Goal: Ask a question

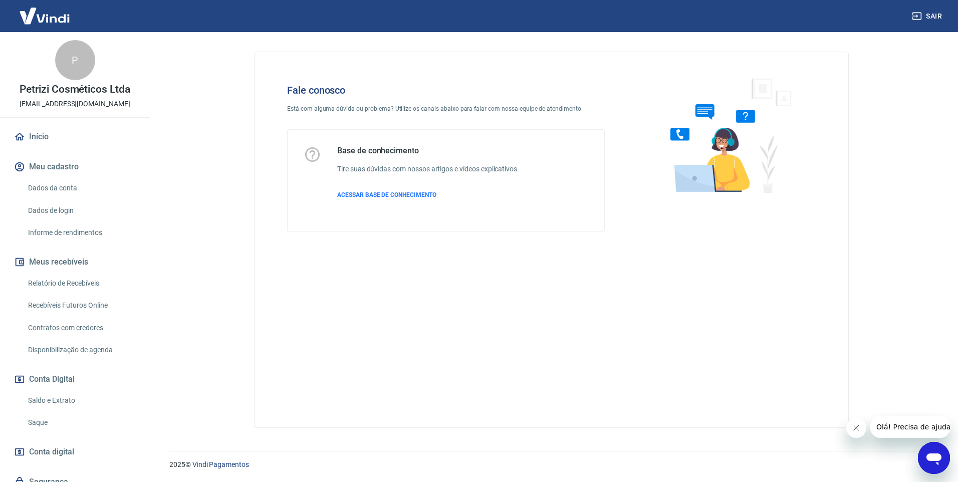
click at [931, 456] on icon "Abrir janela de mensagens" at bounding box center [933, 459] width 15 height 12
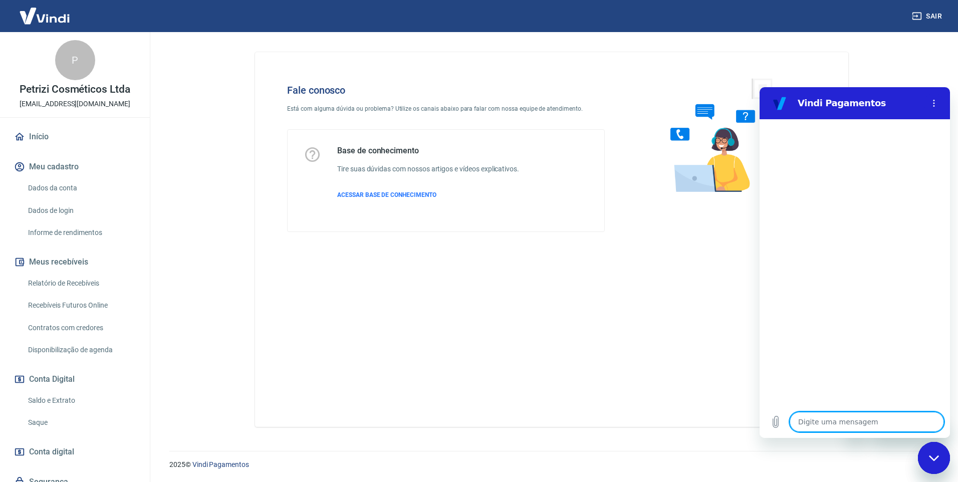
type textarea "b"
type textarea "x"
type textarea "bo"
type textarea "x"
type textarea "boa"
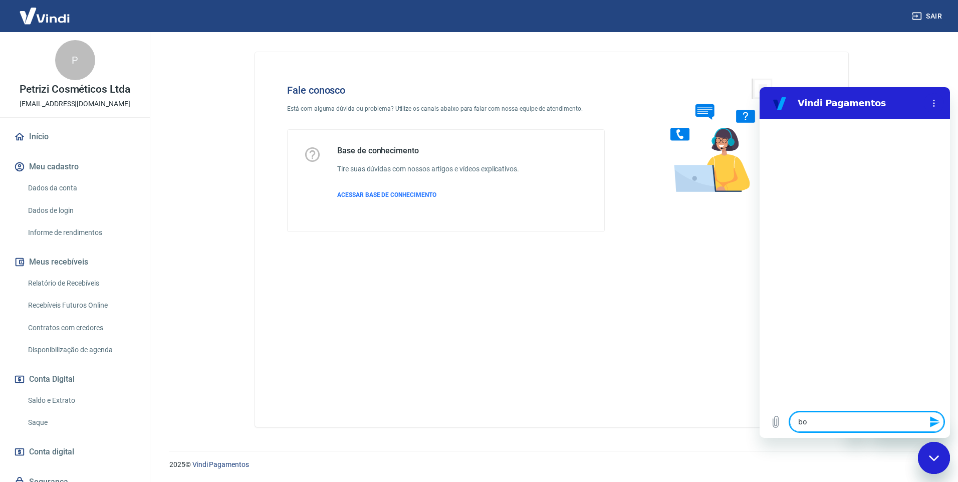
type textarea "x"
type textarea "boa"
type textarea "x"
type textarea "boa t"
type textarea "x"
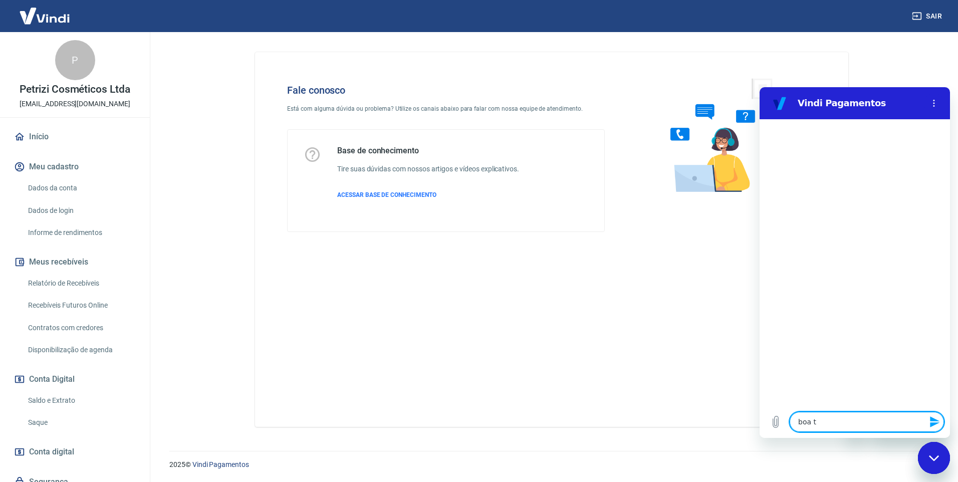
type textarea "boa ta"
type textarea "x"
type textarea "boa tar"
type textarea "x"
type textarea "boa tard"
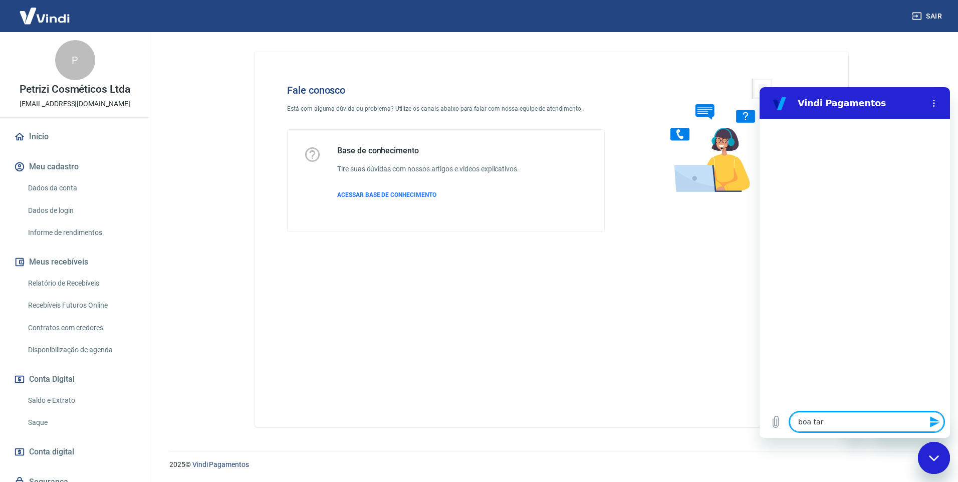
type textarea "x"
type textarea "boa tarde"
type textarea "x"
type textarea "f"
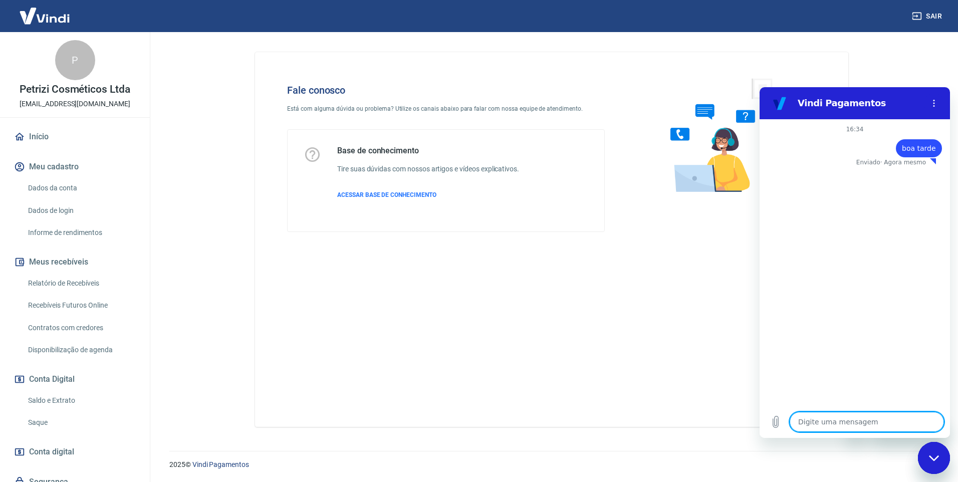
type textarea "x"
type textarea "fa"
type textarea "x"
type textarea "fal"
type textarea "x"
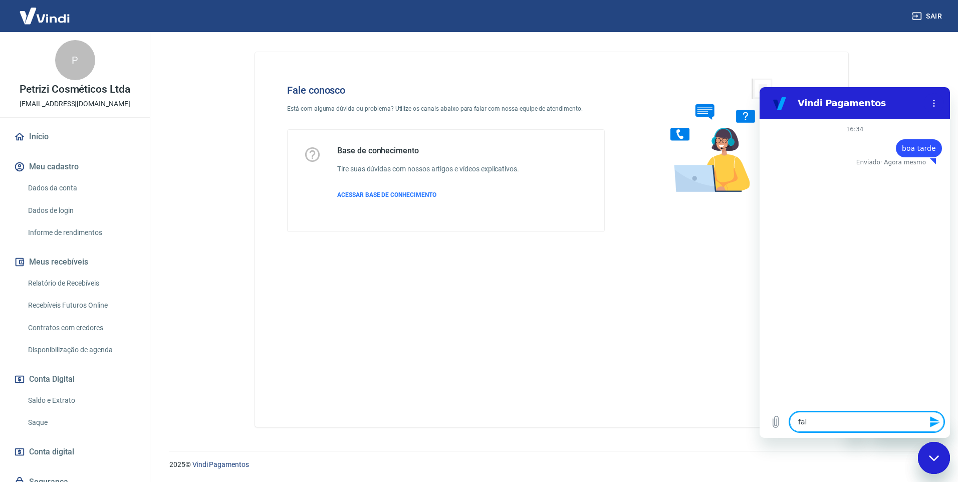
type textarea "fala"
type textarea "x"
type textarea "falar c"
type textarea "x"
type textarea "falar co"
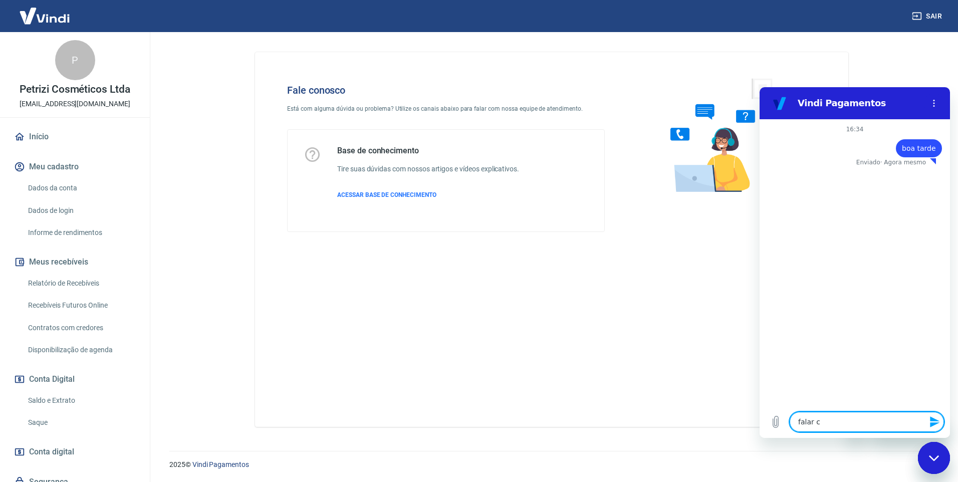
type textarea "x"
type textarea "falar com"
type textarea "x"
type textarea "falar com"
type textarea "x"
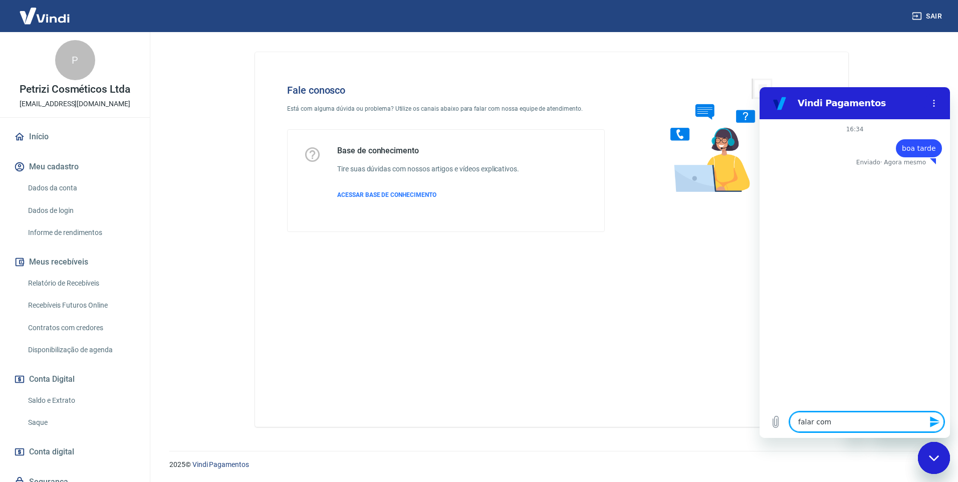
type textarea "falar com a"
type textarea "x"
type textarea "falar com at"
type textarea "x"
type textarea "falar com ate"
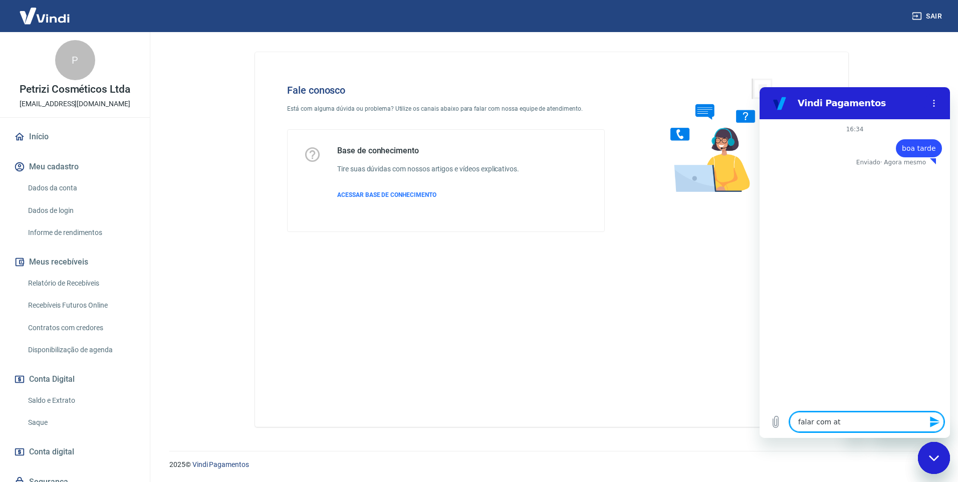
type textarea "x"
type textarea "falar com [GEOGRAPHIC_DATA]"
type textarea "x"
type textarea "falar com atend"
type textarea "x"
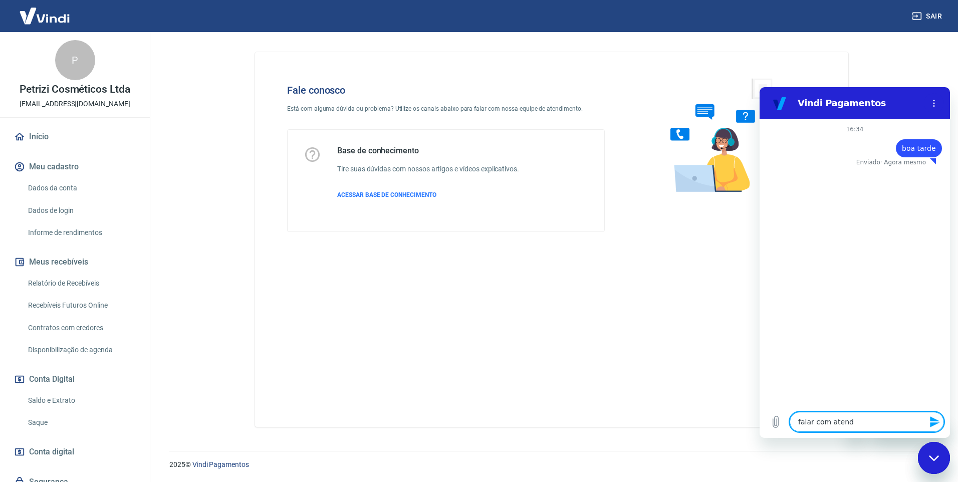
type textarea "falar com atendi"
type textarea "x"
type textarea "falar com atendim"
type textarea "x"
type textarea "falar com atendime"
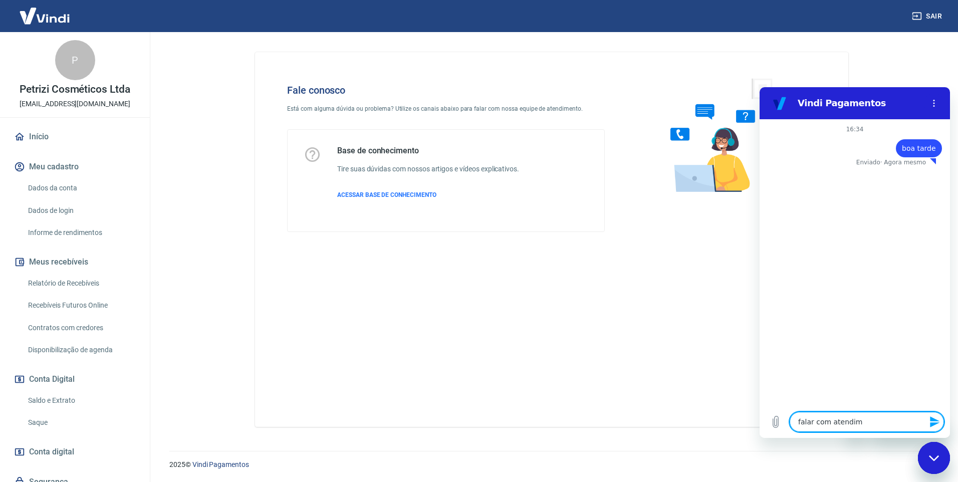
type textarea "x"
type textarea "falar com atendimen"
type textarea "x"
type textarea "falar com atendiment"
type textarea "x"
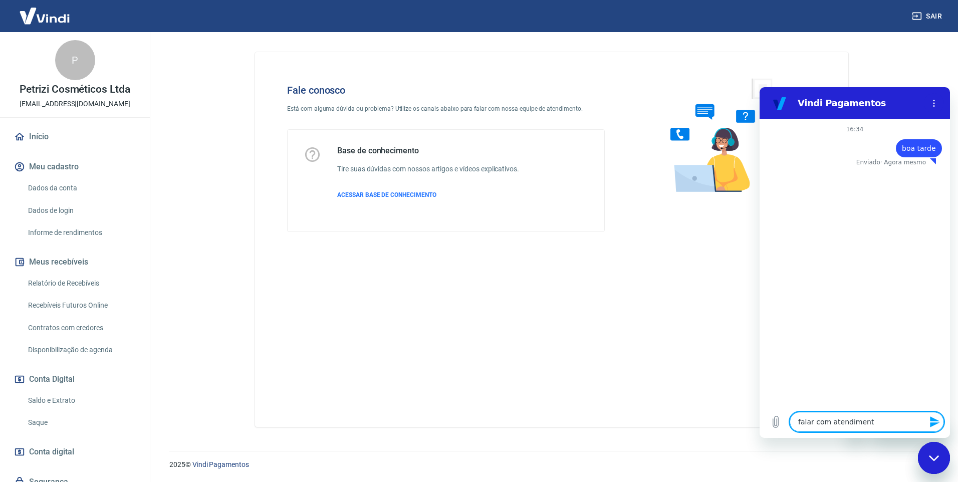
type textarea "falar com atendimento"
type textarea "x"
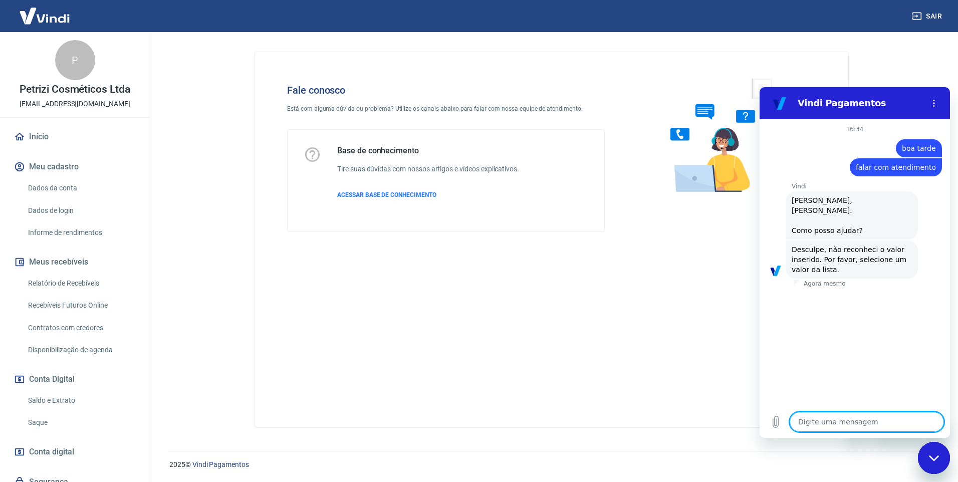
click at [929, 459] on icon "Fechar janela de mensagens" at bounding box center [934, 458] width 11 height 7
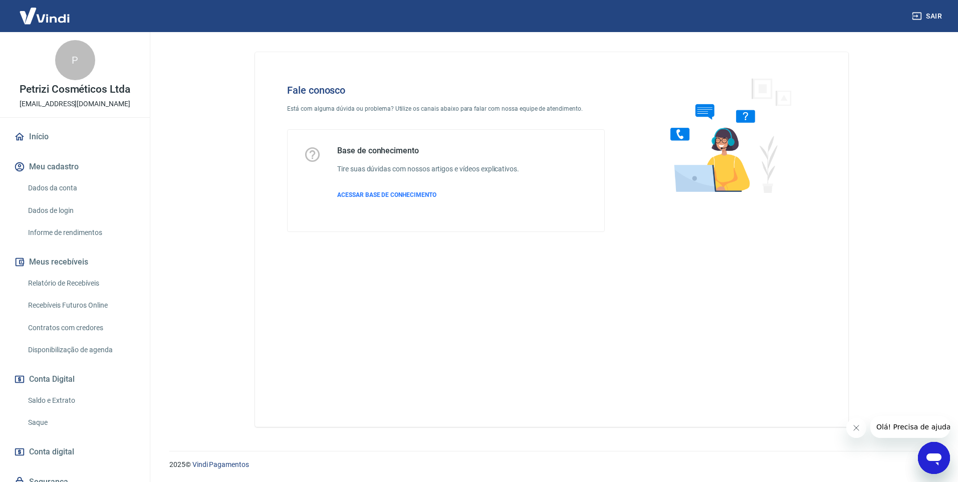
click at [924, 452] on div "Abrir janela de mensagens" at bounding box center [934, 458] width 30 height 30
type textarea "x"
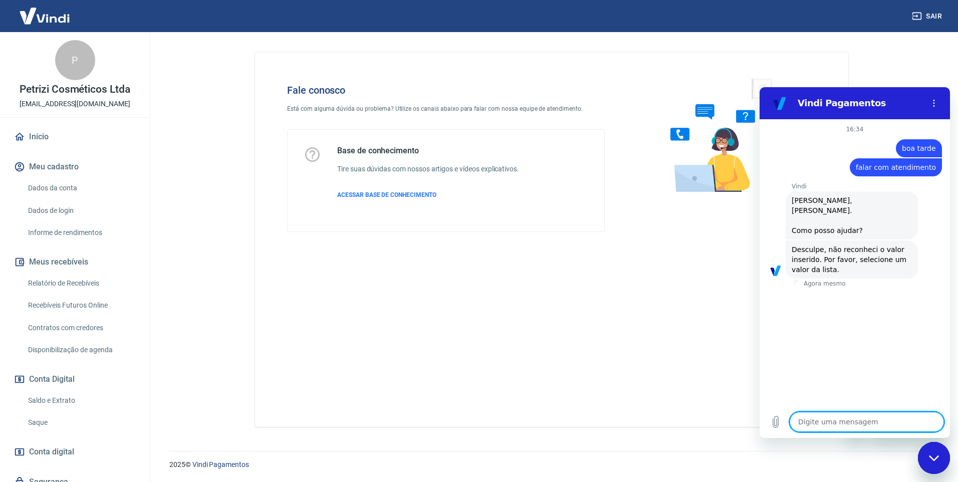
click at [832, 415] on textarea at bounding box center [867, 422] width 154 height 20
type textarea "f"
type textarea "x"
type textarea "fa"
type textarea "x"
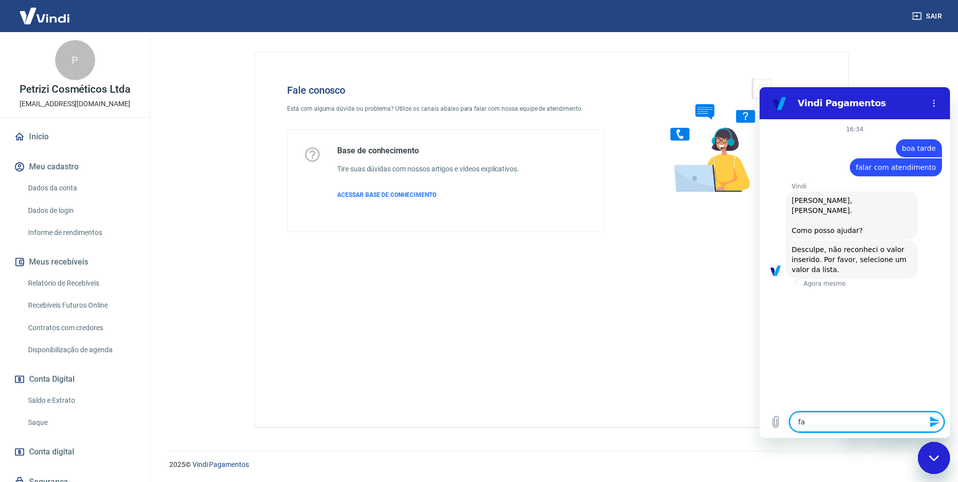
type textarea "fal"
type textarea "x"
type textarea "fala"
type textarea "x"
type textarea "falar"
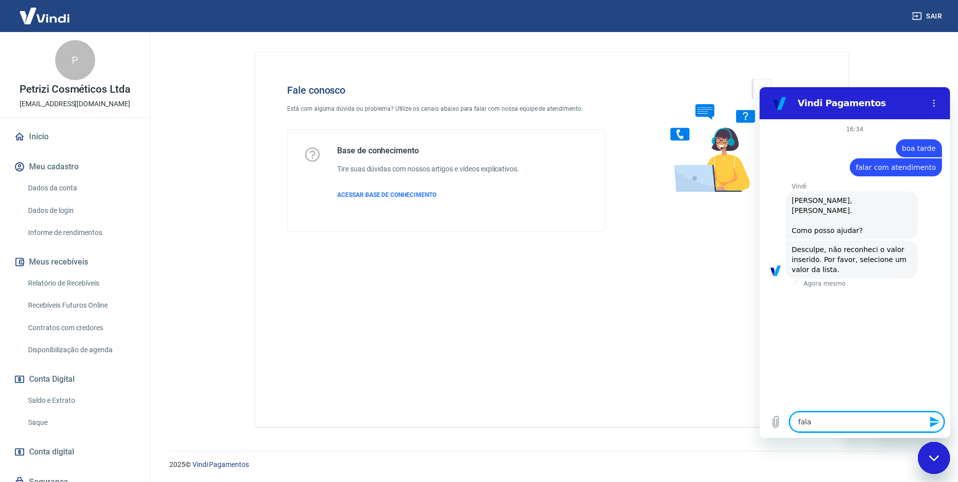
type textarea "x"
type textarea "falar"
type textarea "x"
type textarea "falar c"
type textarea "x"
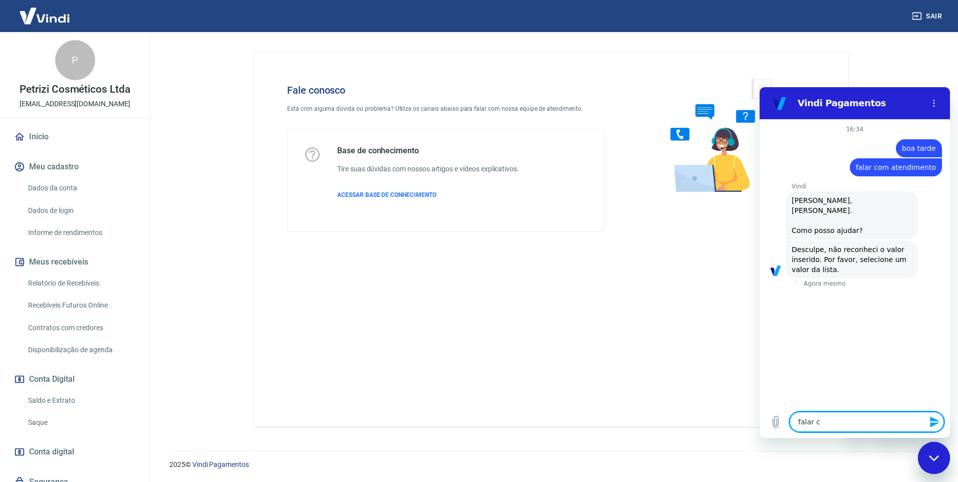
type textarea "falar co"
type textarea "x"
type textarea "falar com"
type textarea "x"
type textarea "falar com"
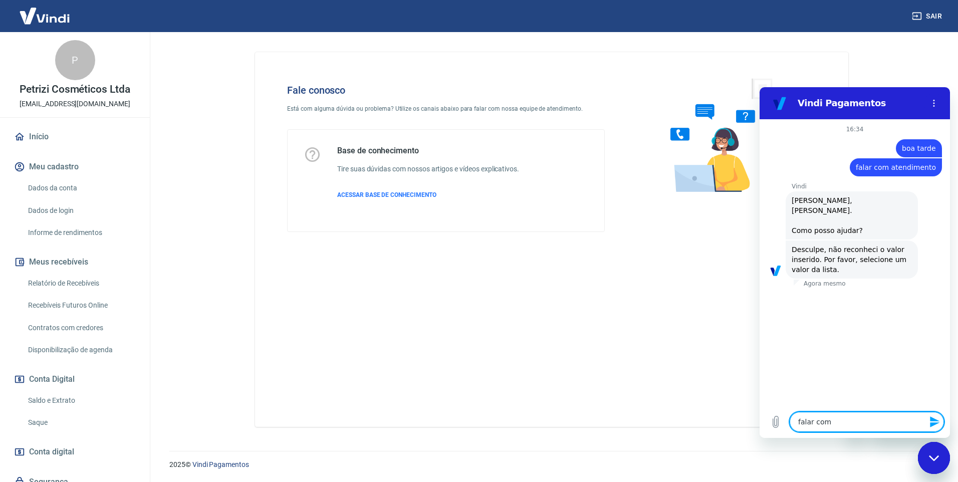
type textarea "x"
type textarea "falar com a"
type textarea "x"
type textarea "falar com at"
type textarea "x"
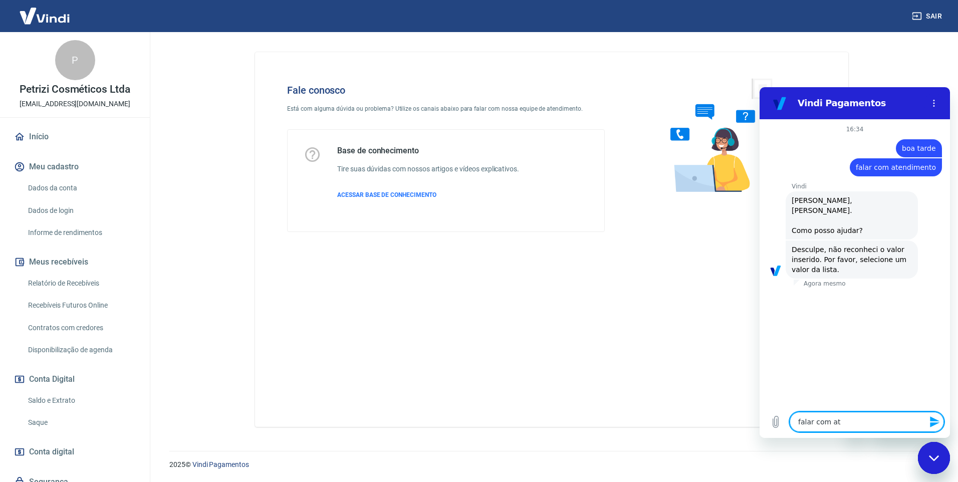
type textarea "falar com ate"
type textarea "x"
type textarea "falar com [GEOGRAPHIC_DATA]"
type textarea "x"
type textarea "falar com atend"
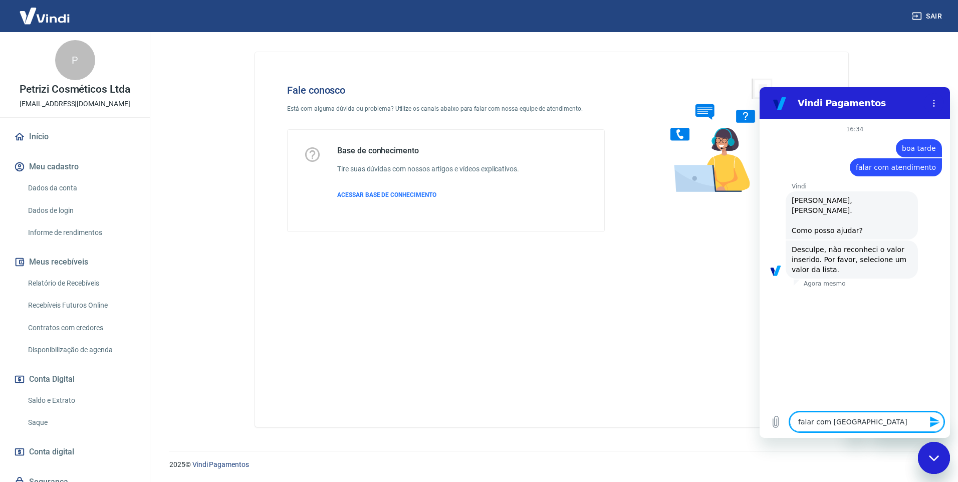
type textarea "x"
type textarea "falar com atendi"
type textarea "x"
type textarea "falar com atendim"
type textarea "x"
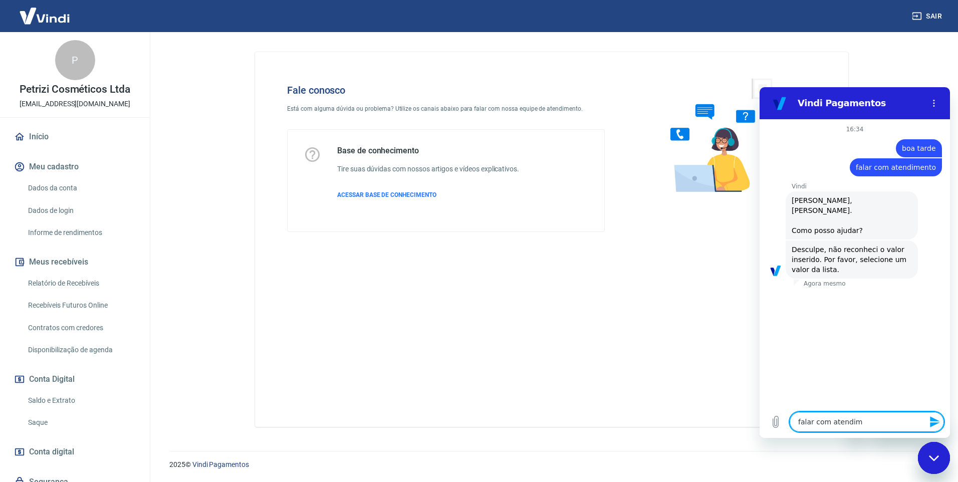
type textarea "falar com atendime"
type textarea "x"
type textarea "falar com atendimen"
type textarea "x"
type textarea "falar com atendiment"
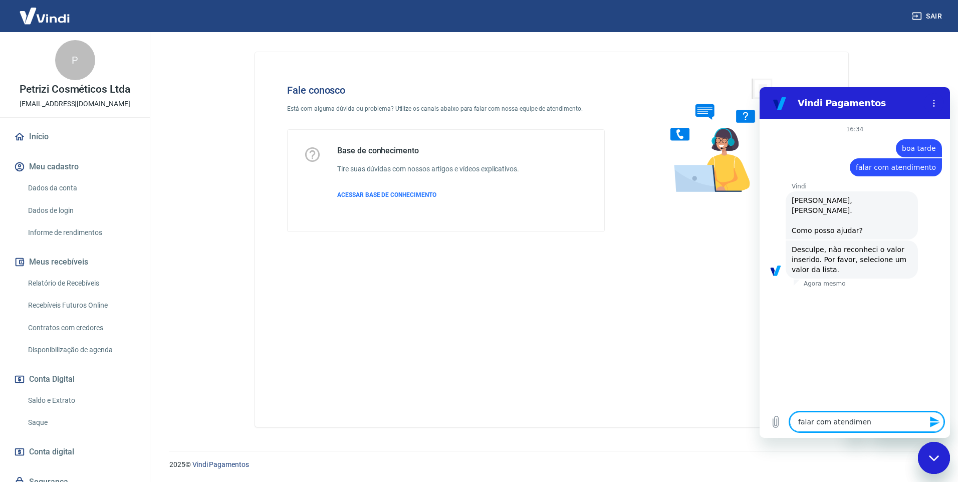
type textarea "x"
type textarea "falar com atendimento"
type textarea "x"
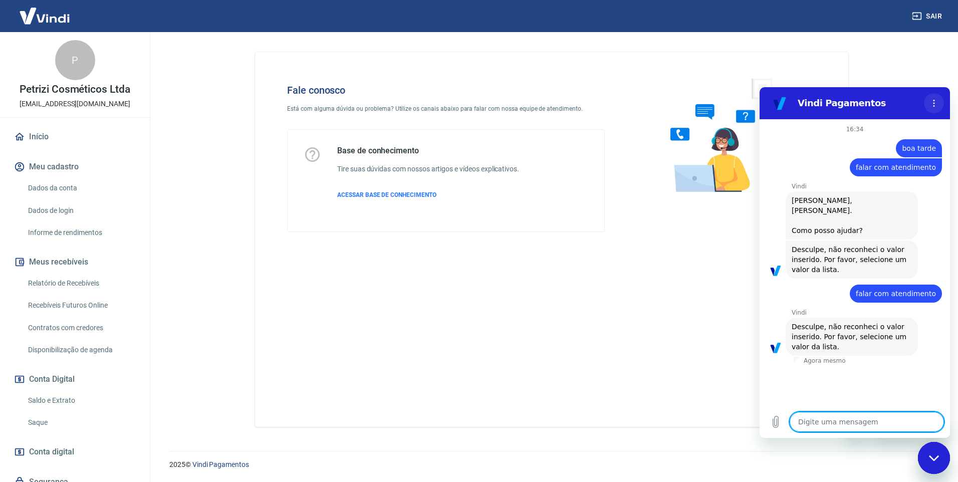
click at [937, 98] on button "Menu de opções" at bounding box center [934, 103] width 20 height 20
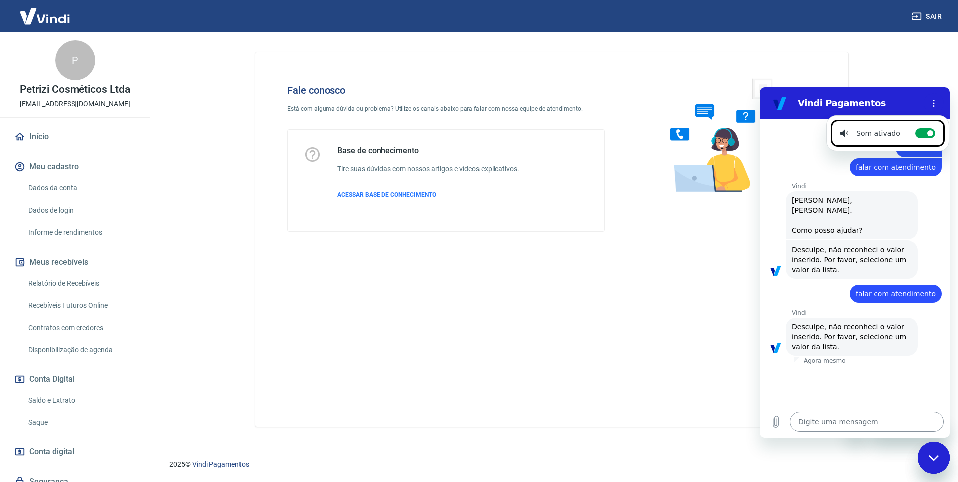
click at [834, 424] on textarea at bounding box center [867, 422] width 154 height 20
click at [924, 93] on button "Menu de opções" at bounding box center [934, 103] width 20 height 20
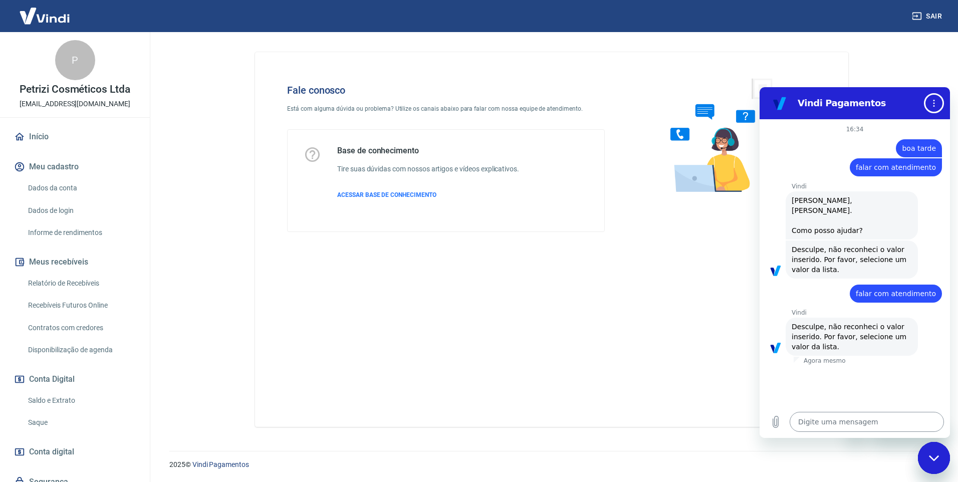
click at [834, 424] on textarea at bounding box center [867, 422] width 154 height 20
type textarea "r"
type textarea "x"
type textarea "re"
type textarea "x"
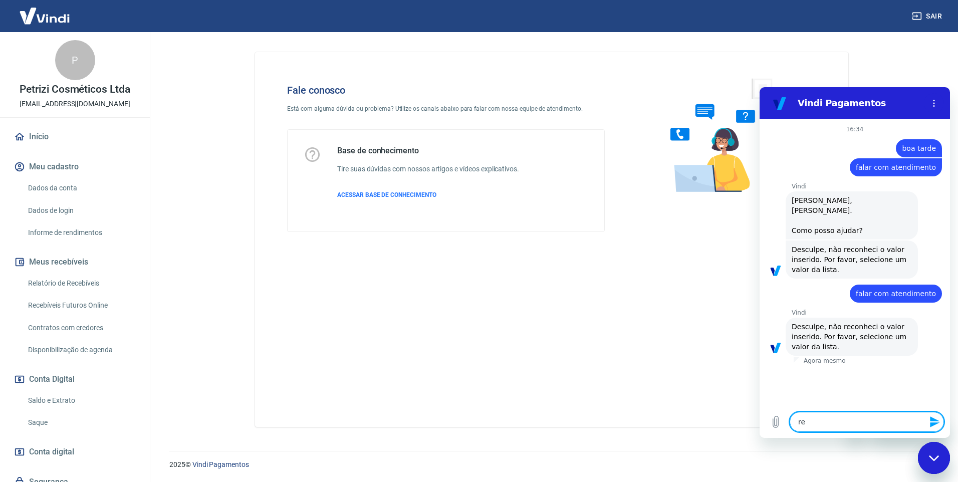
type textarea "ree"
type textarea "x"
type textarea "reen"
type textarea "x"
type textarea "reenv"
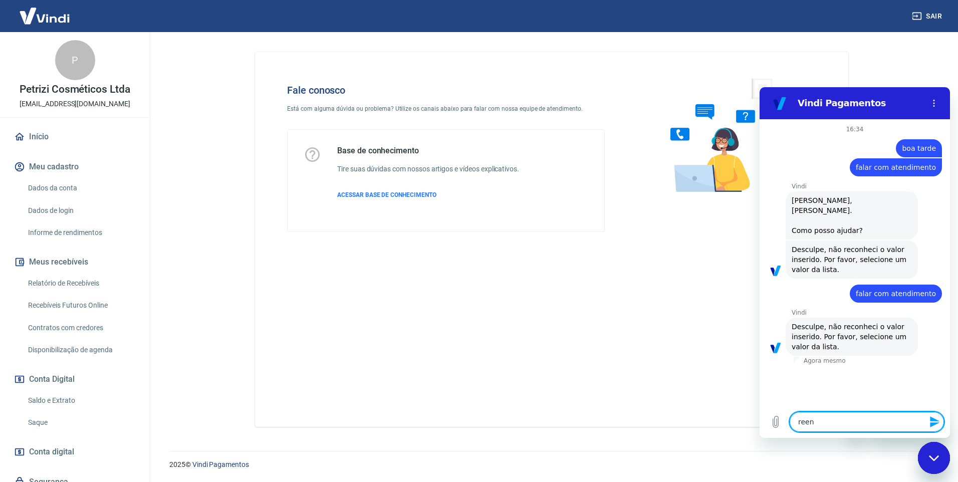
type textarea "x"
type textarea "reenvi"
type textarea "x"
type textarea "reenvia"
type textarea "x"
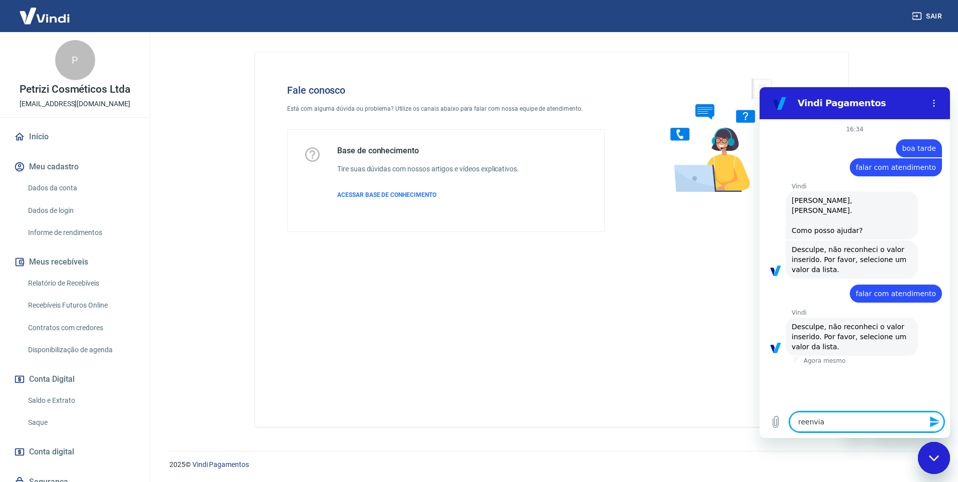
type textarea "reenviar"
type textarea "x"
type textarea "reenviar"
type textarea "x"
type textarea "reenviar l"
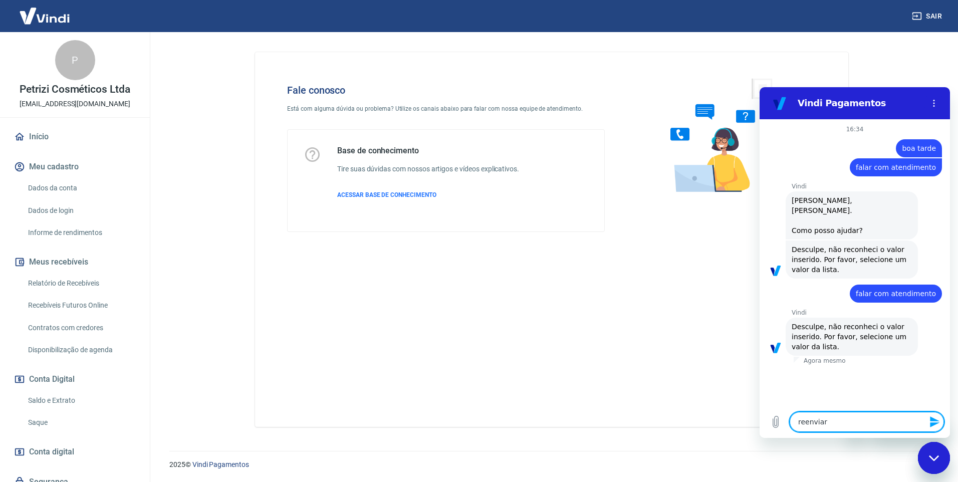
type textarea "x"
type textarea "reenviar li"
type textarea "x"
type textarea "reenviar lis"
type textarea "x"
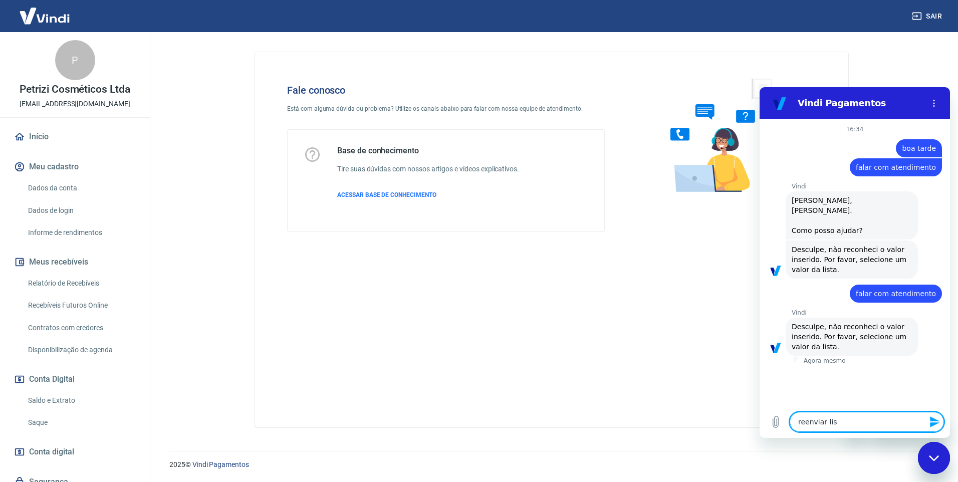
type textarea "reenviar list"
type textarea "x"
type textarea "reenviar lista"
type textarea "x"
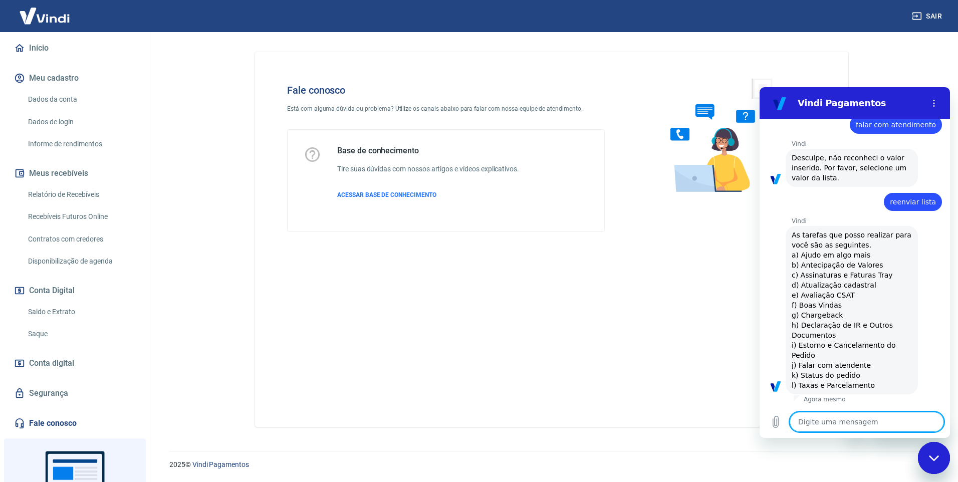
scroll to position [162, 0]
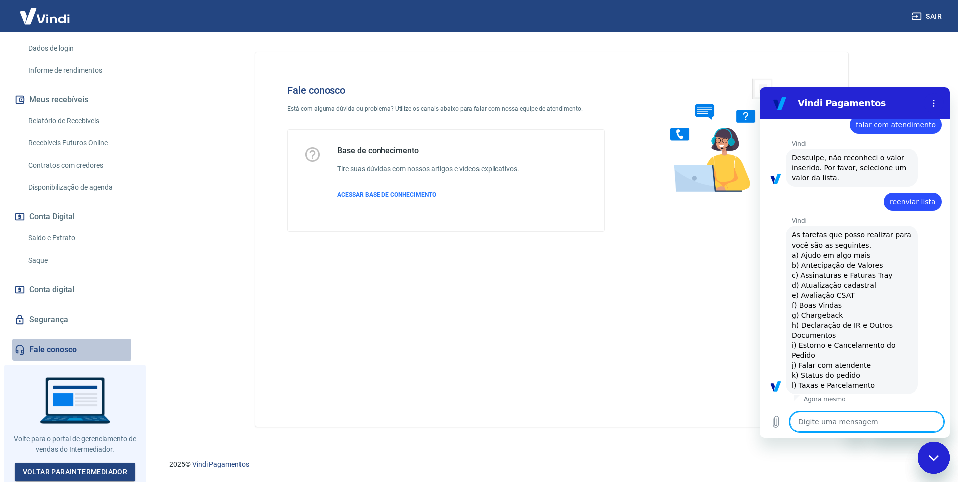
click at [42, 350] on link "Fale conosco" at bounding box center [75, 350] width 126 height 22
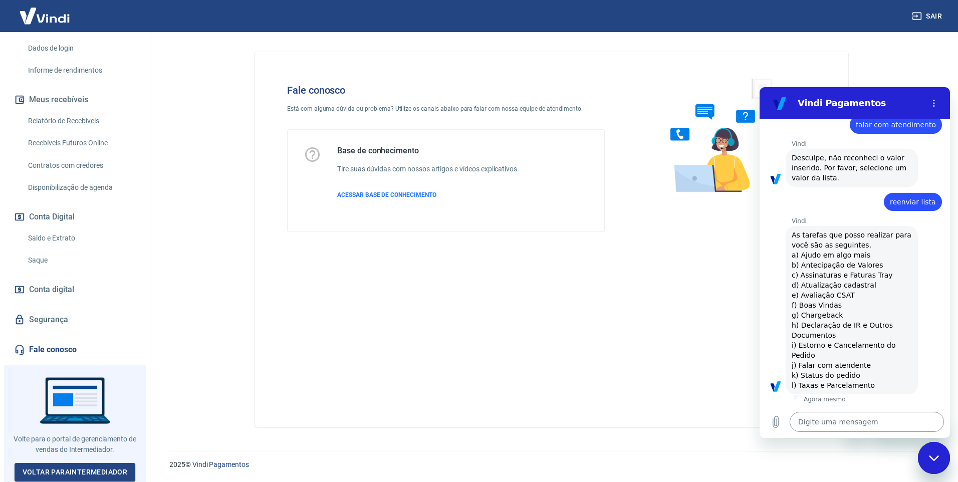
click at [818, 416] on textarea at bounding box center [867, 422] width 154 height 20
type textarea "j"
type textarea "x"
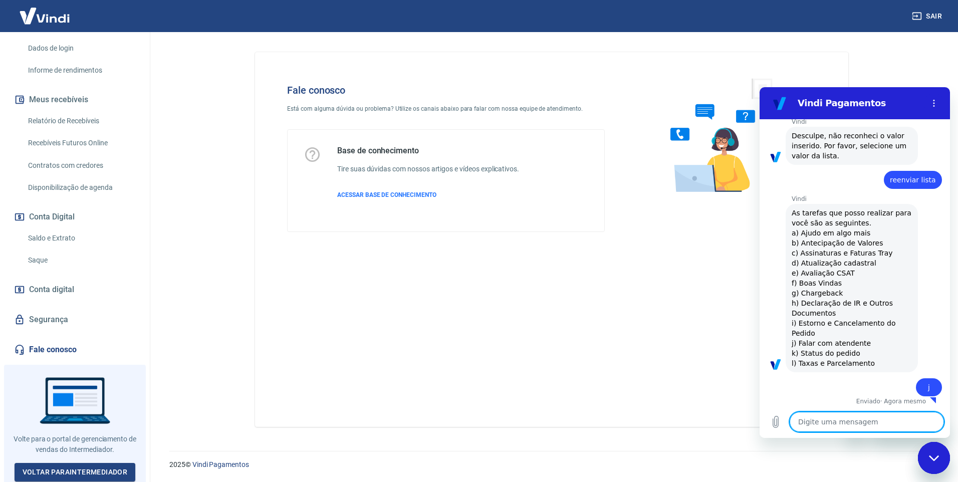
type textarea "x"
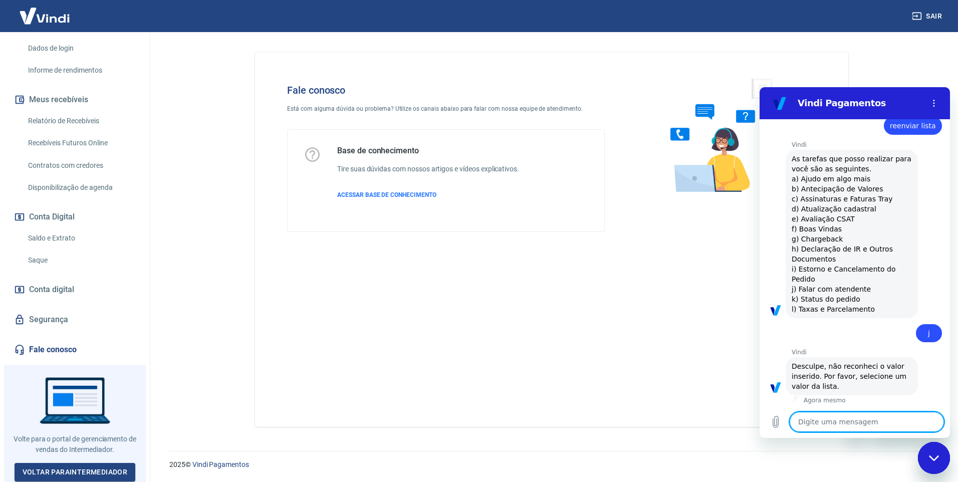
scroll to position [246, 0]
type textarea "F"
type textarea "x"
type textarea "Fa"
type textarea "x"
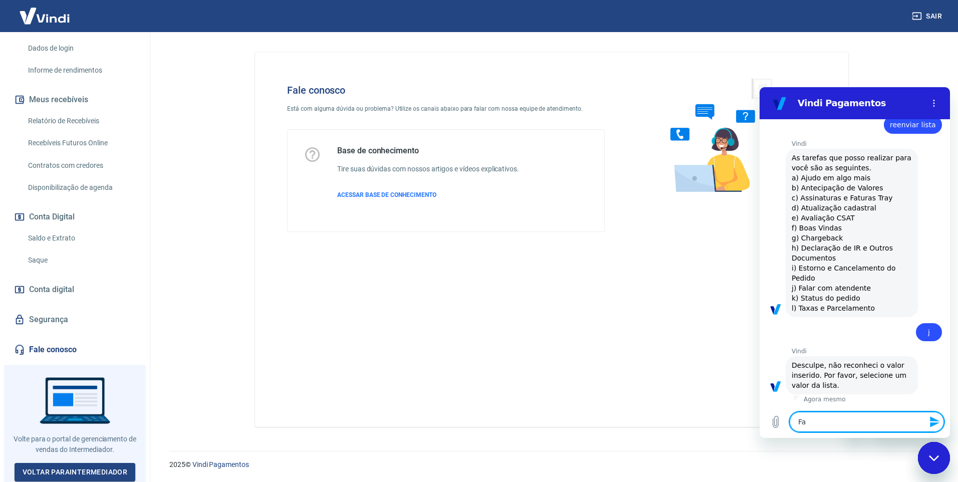
type textarea "Fal"
type textarea "x"
type textarea "Fala"
type textarea "x"
type textarea "Falar"
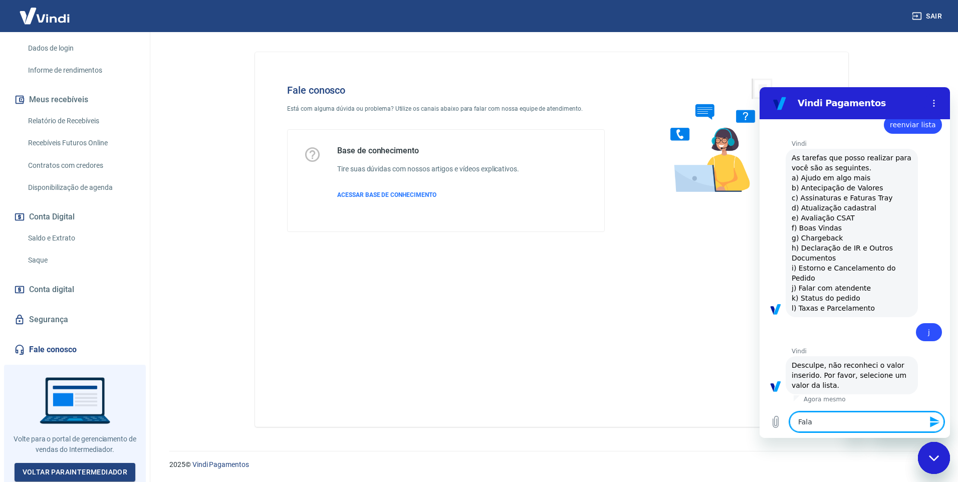
type textarea "x"
type textarea "Falar"
type textarea "x"
type textarea "Falar c"
type textarea "x"
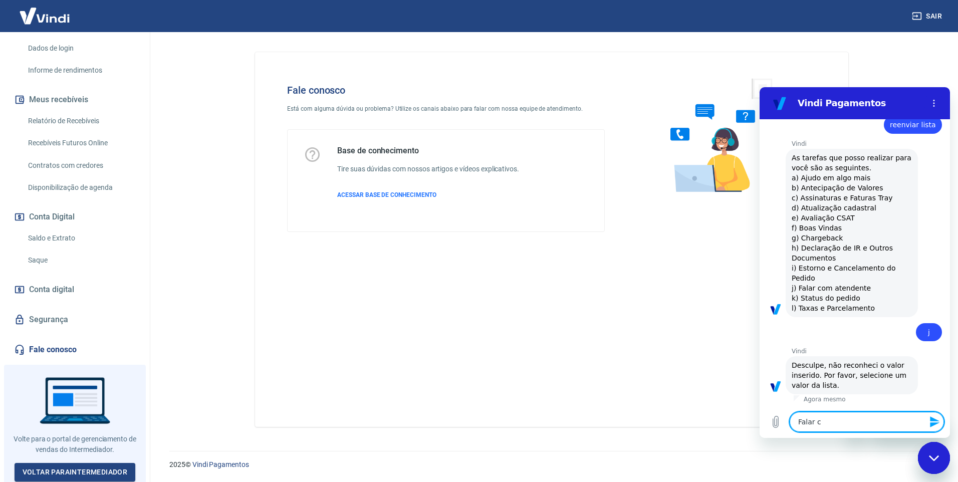
type textarea "Falar co"
type textarea "x"
type textarea "Falar com"
type textarea "x"
type textarea "Falar com"
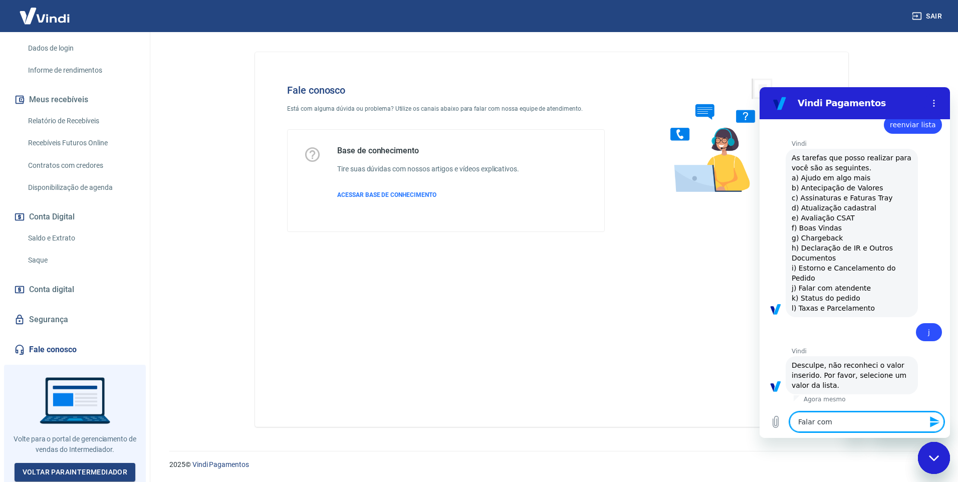
type textarea "x"
type textarea "Falar com a"
type textarea "x"
type textarea "Falar com at"
type textarea "x"
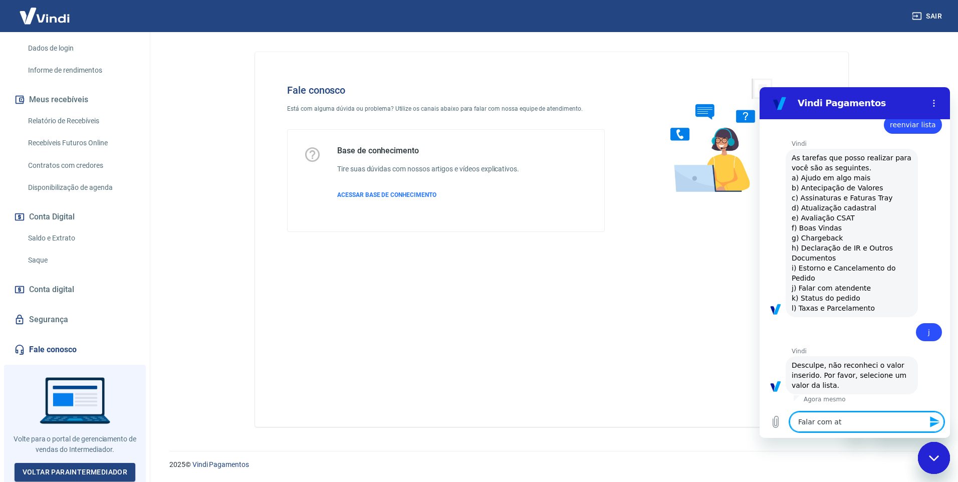
type textarea "Falar com ate"
type textarea "x"
type textarea "Falar com [GEOGRAPHIC_DATA]"
type textarea "x"
type textarea "Falar com atend"
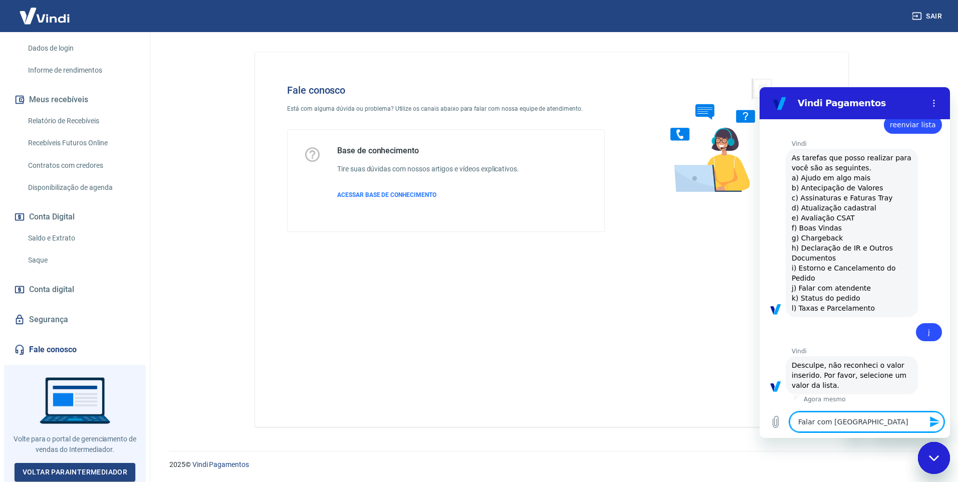
type textarea "x"
type textarea "Falar com atende"
type textarea "x"
type textarea "Falar com atenden"
type textarea "x"
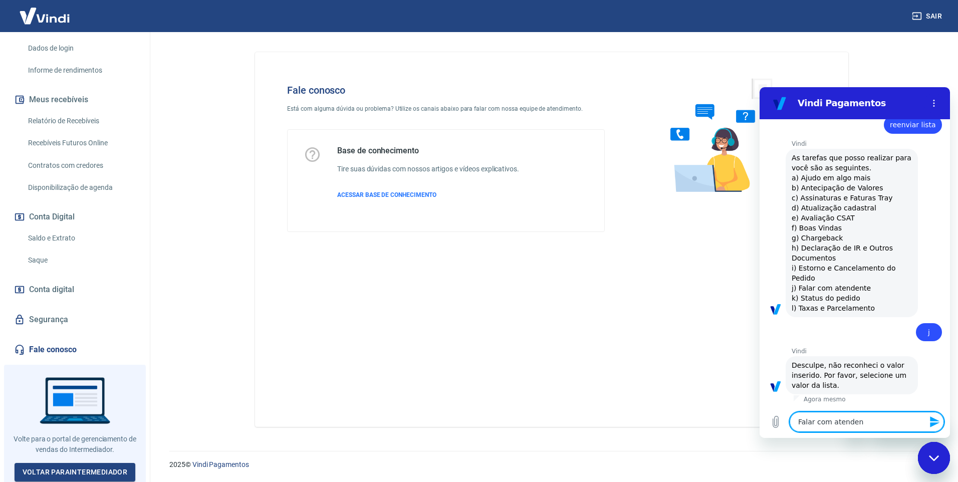
type textarea "Falar com atendent"
type textarea "x"
type textarea "Falar com atendente"
type textarea "x"
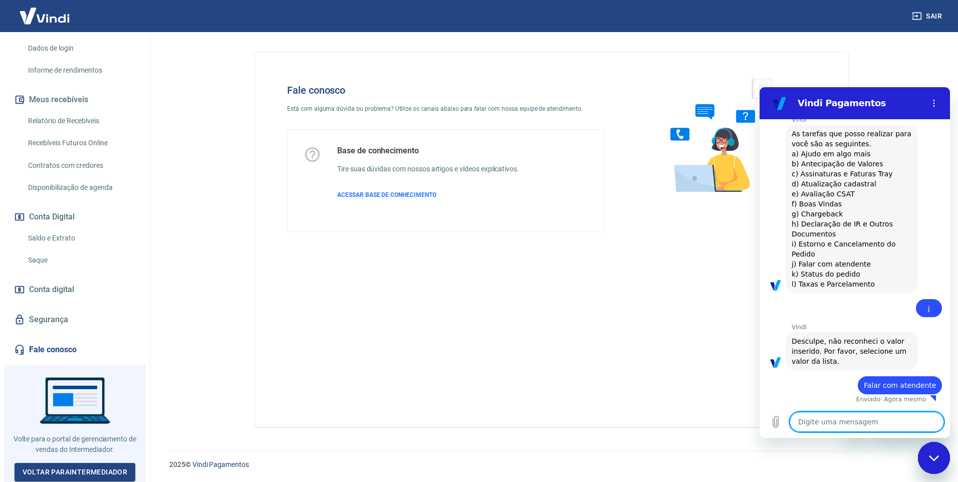
type textarea "x"
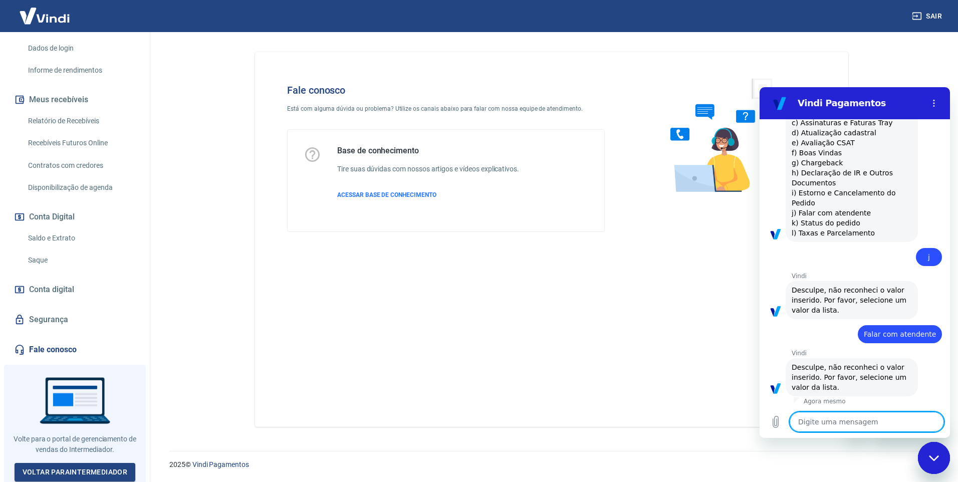
scroll to position [323, 0]
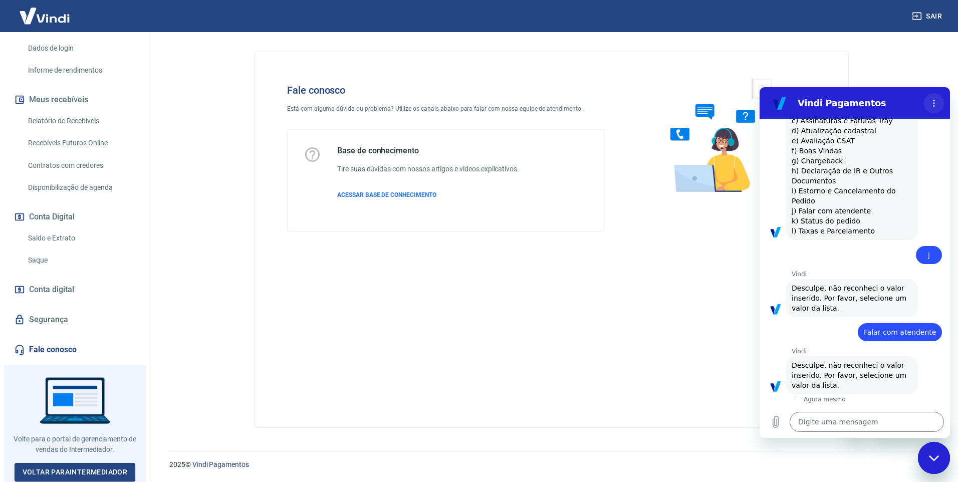
click at [936, 107] on icon "Menu de opções" at bounding box center [934, 103] width 8 height 8
click at [59, 344] on link "Fale conosco" at bounding box center [75, 350] width 126 height 22
click at [833, 426] on textarea at bounding box center [867, 422] width 154 height 20
type textarea "r"
type textarea "x"
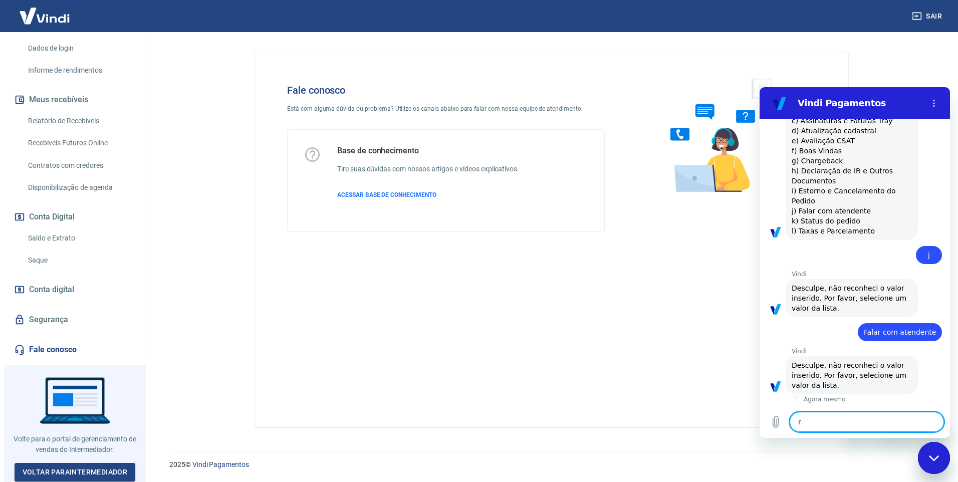
type textarea "re"
type textarea "x"
type textarea "ree"
type textarea "x"
type textarea "reen"
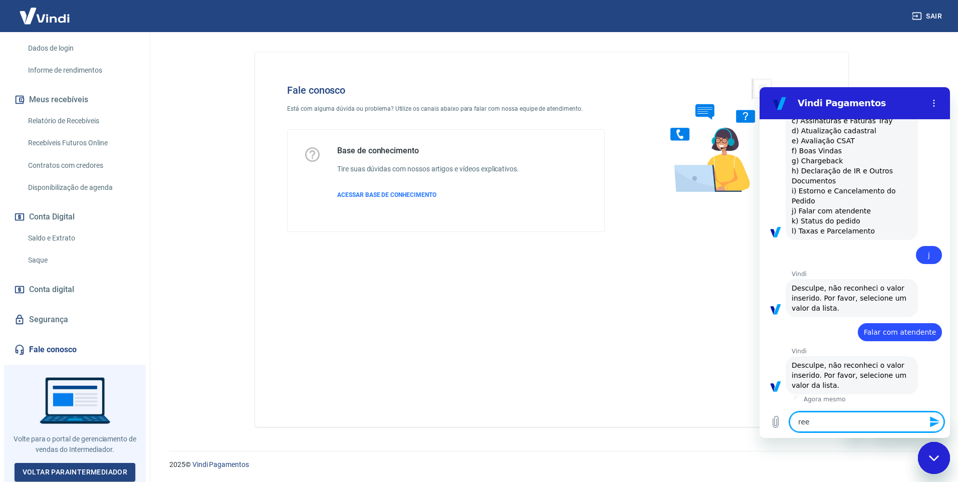
type textarea "x"
type textarea "reenv"
type textarea "x"
type textarea "reenvi"
type textarea "x"
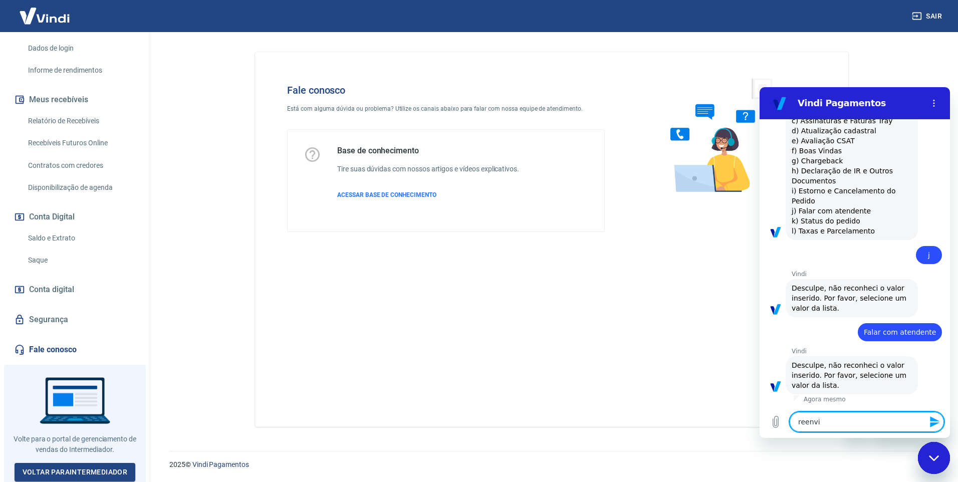
type textarea "reenvia"
type textarea "x"
type textarea "reenviar"
type textarea "x"
type textarea "reenviar"
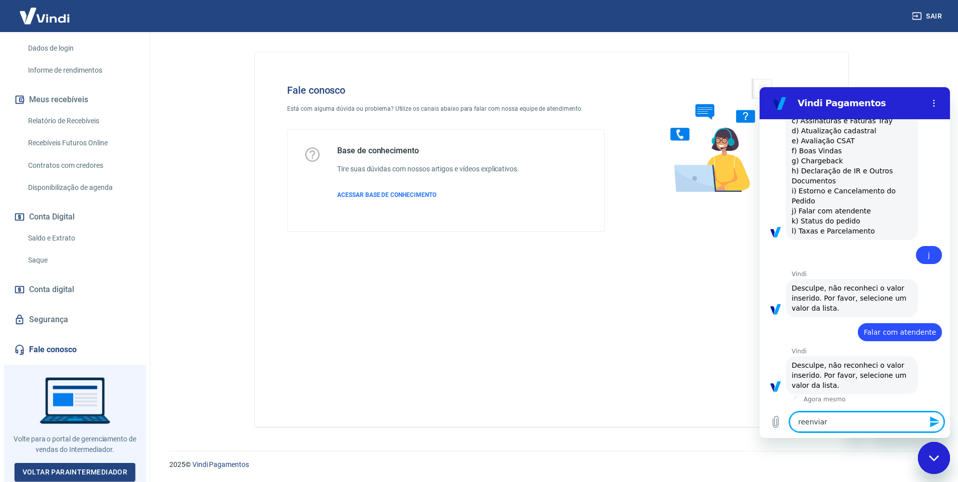
type textarea "x"
type textarea "reenviar m"
type textarea "x"
type textarea "reenviar me"
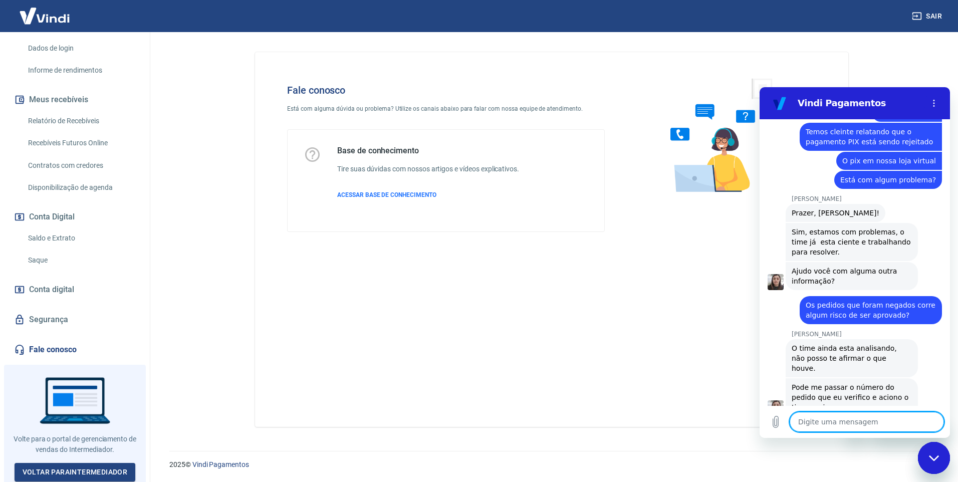
scroll to position [774, 0]
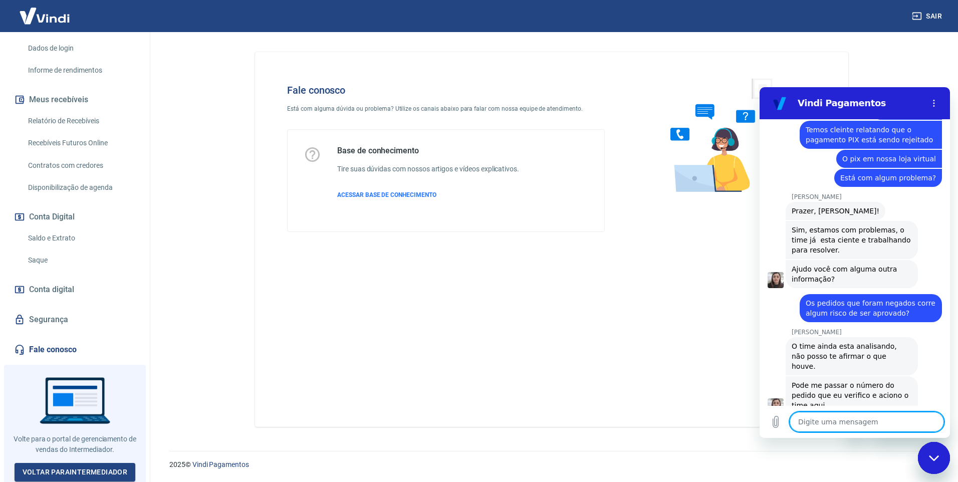
click at [828, 415] on textarea at bounding box center [867, 422] width 154 height 20
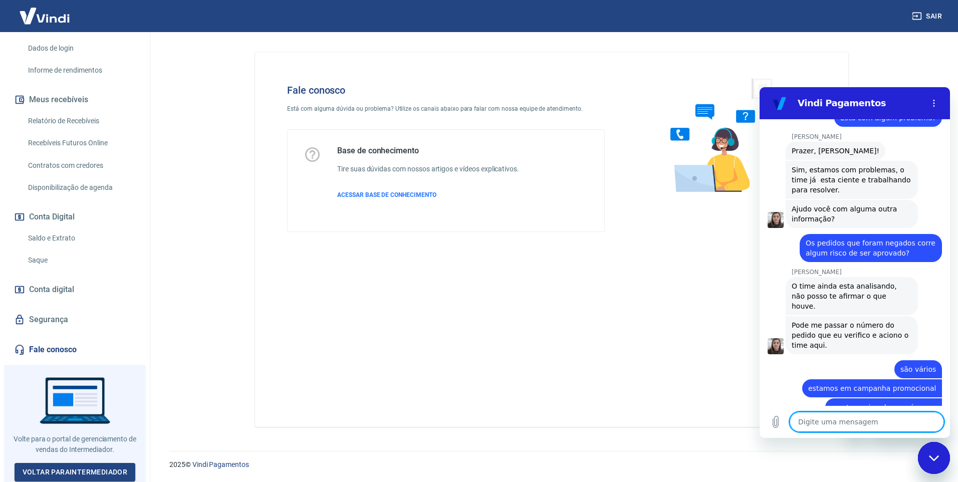
scroll to position [836, 0]
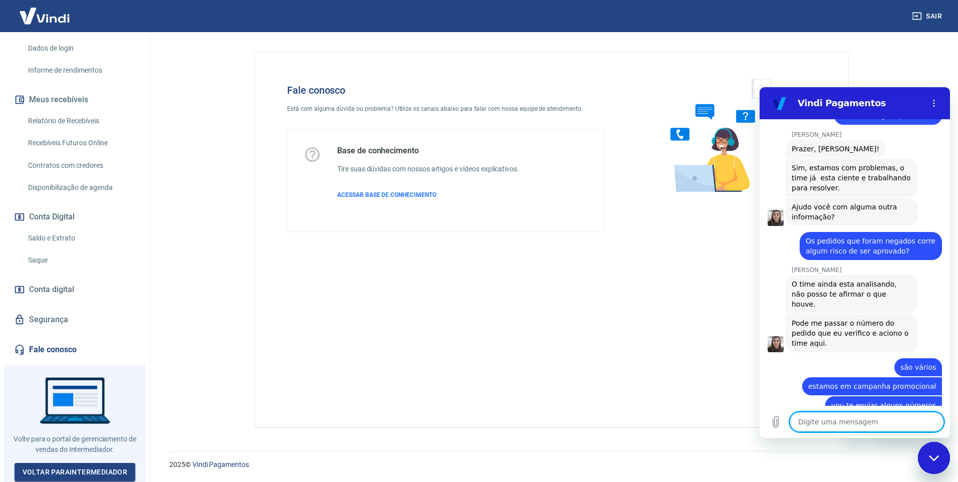
paste textarea "413290 413286 413282 413280 413270 413266"
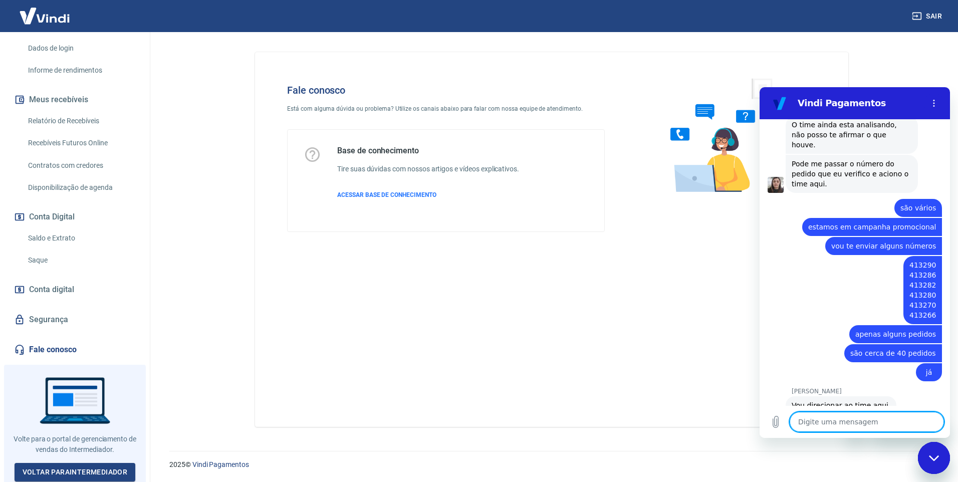
scroll to position [1114, 0]
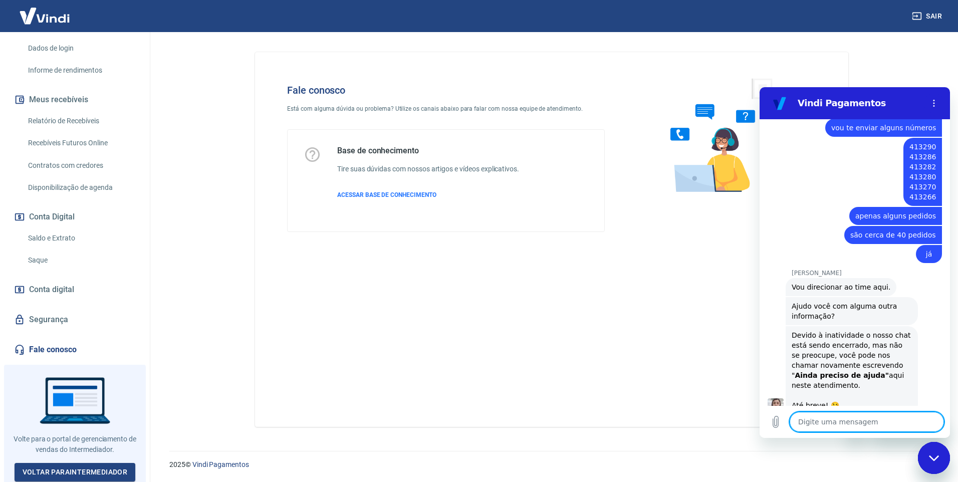
click at [849, 426] on textarea at bounding box center [867, 422] width 154 height 20
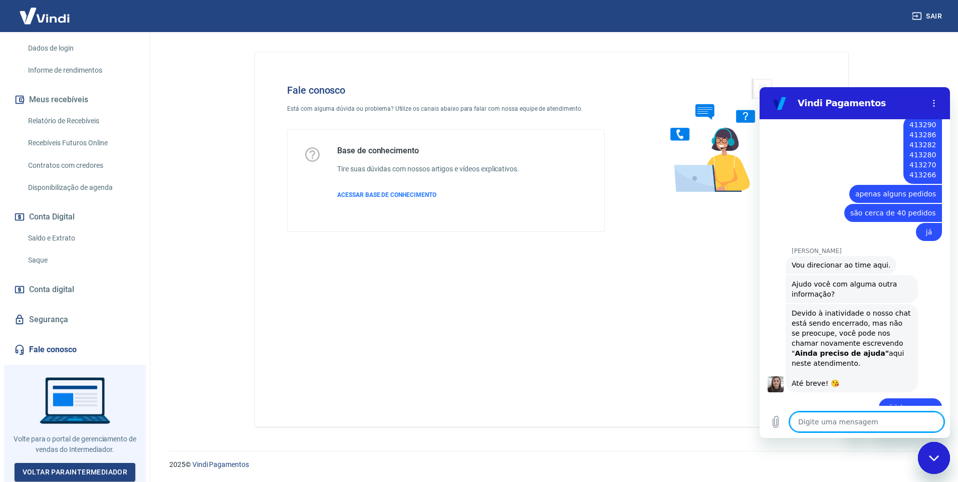
scroll to position [1138, 0]
